Goal: Check status: Check status

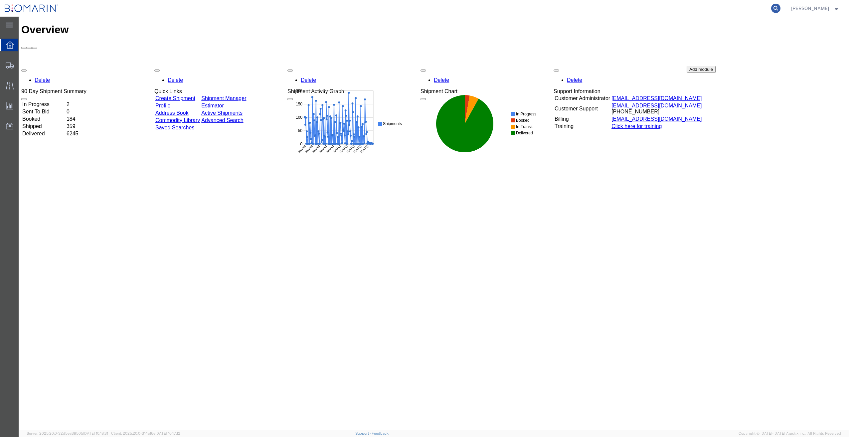
click at [781, 10] on icon at bounding box center [775, 8] width 9 height 9
click at [685, 9] on input "search" at bounding box center [670, 8] width 202 height 16
paste input "643X36500829"
type input "643X36500829"
click at [781, 6] on icon at bounding box center [775, 8] width 9 height 9
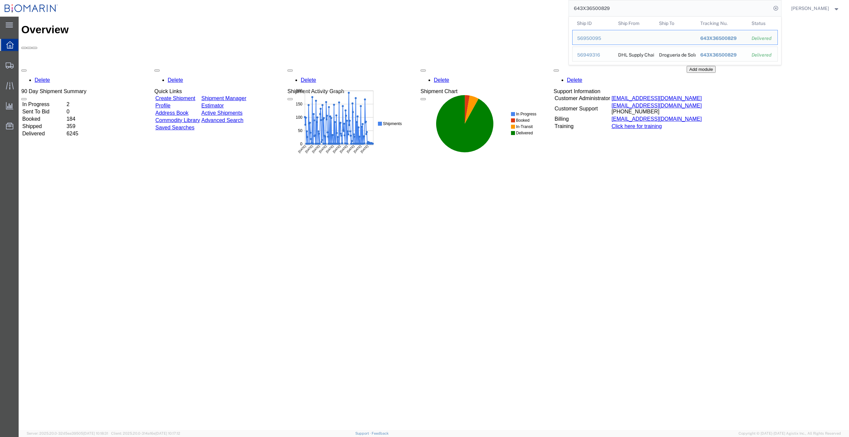
click at [593, 55] on div "56949316" at bounding box center [593, 55] width 32 height 7
